Goal: Information Seeking & Learning: Learn about a topic

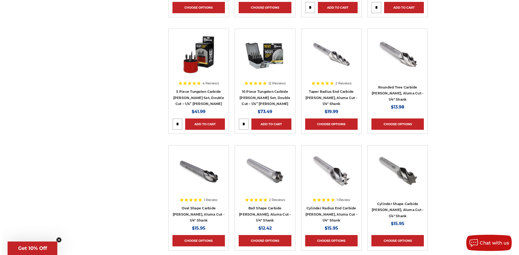
scroll to position [649, 0]
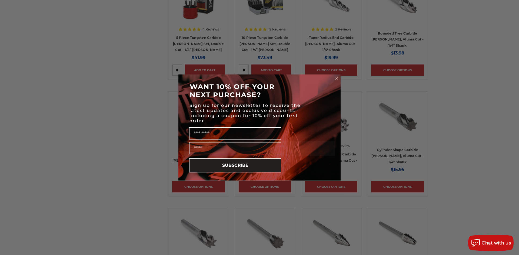
click at [337, 80] on circle "Close dialog" at bounding box center [336, 78] width 5 height 5
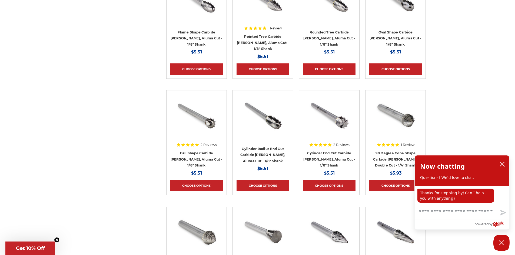
scroll to position [1027, 0]
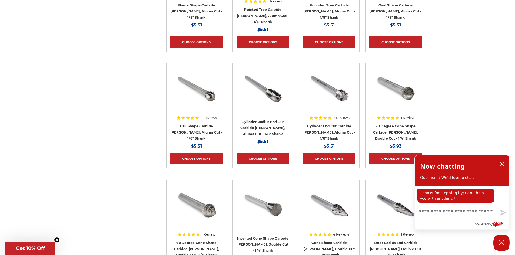
click at [500, 162] on icon "close chatbox" at bounding box center [502, 164] width 4 height 4
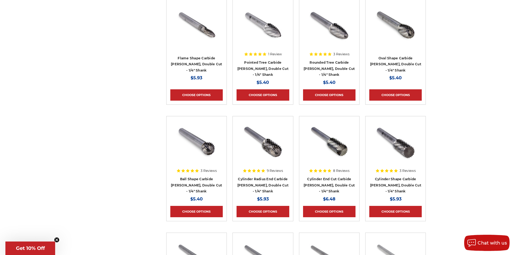
scroll to position [1351, 0]
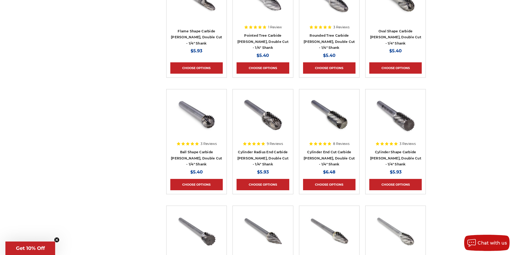
click at [344, 120] on img at bounding box center [329, 114] width 43 height 43
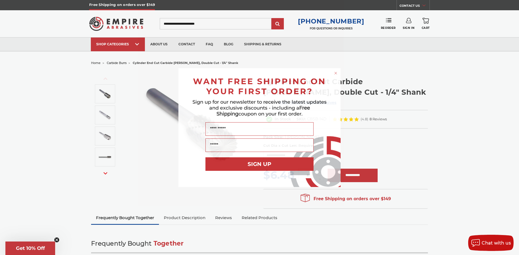
click at [143, 123] on div "Close dialog WANT FREE SHIPPING ON YOUR FIRST ORDER? Sign up for our newsletter…" at bounding box center [259, 127] width 519 height 255
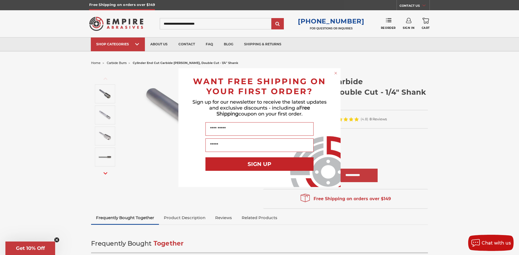
click at [335, 72] on circle "Close dialog" at bounding box center [335, 73] width 5 height 5
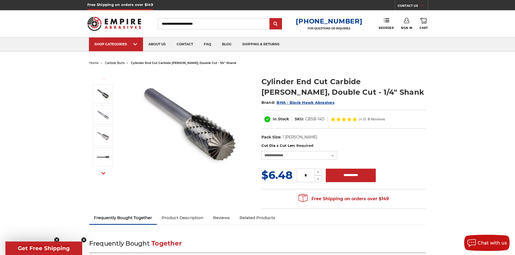
click at [184, 126] on img at bounding box center [189, 125] width 108 height 108
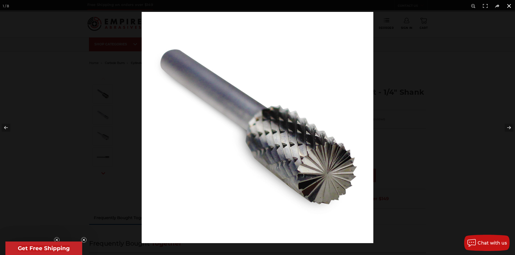
click at [505, 5] on button at bounding box center [509, 6] width 12 height 12
